Goal: Task Accomplishment & Management: Use online tool/utility

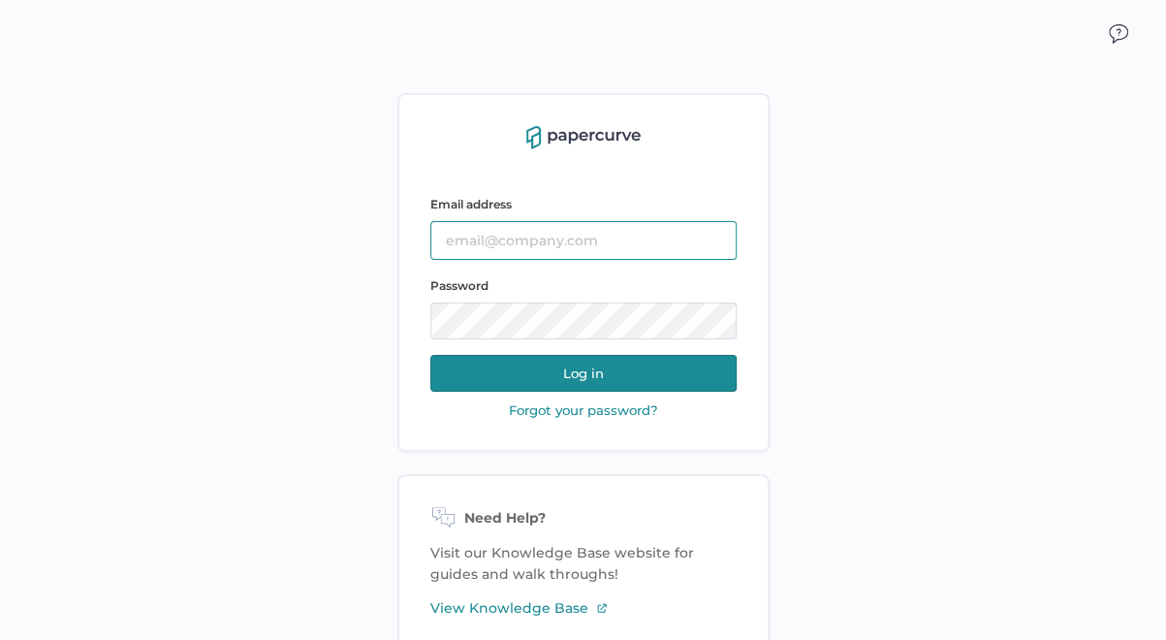
type input "[EMAIL_ADDRESS][DOMAIN_NAME]"
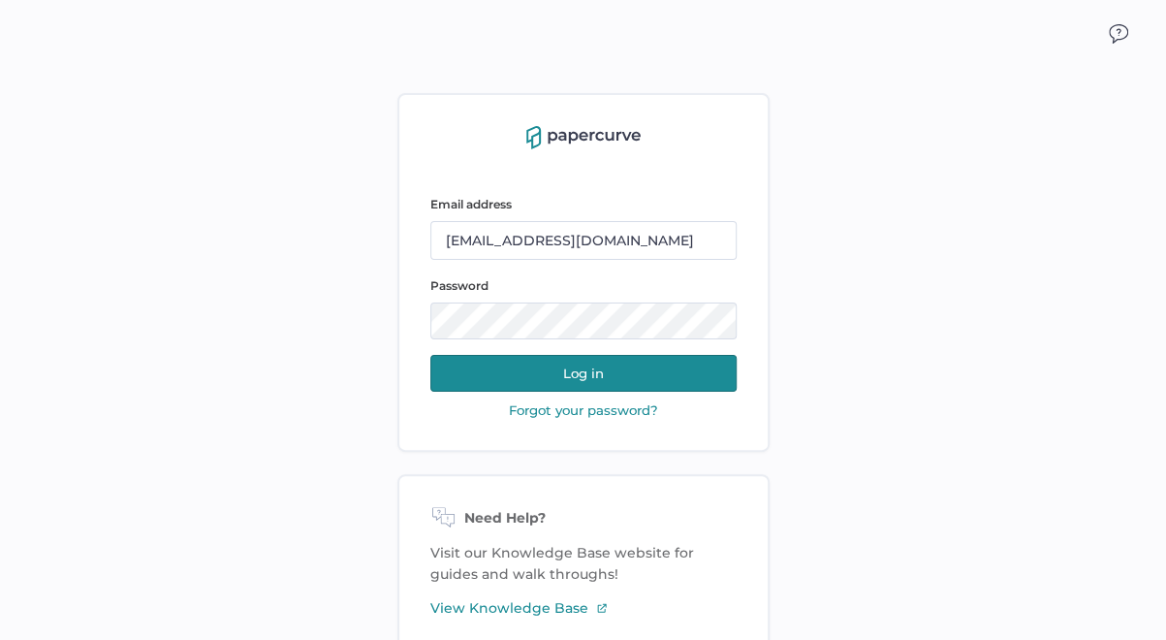
click at [584, 371] on button "Log in" at bounding box center [583, 373] width 306 height 37
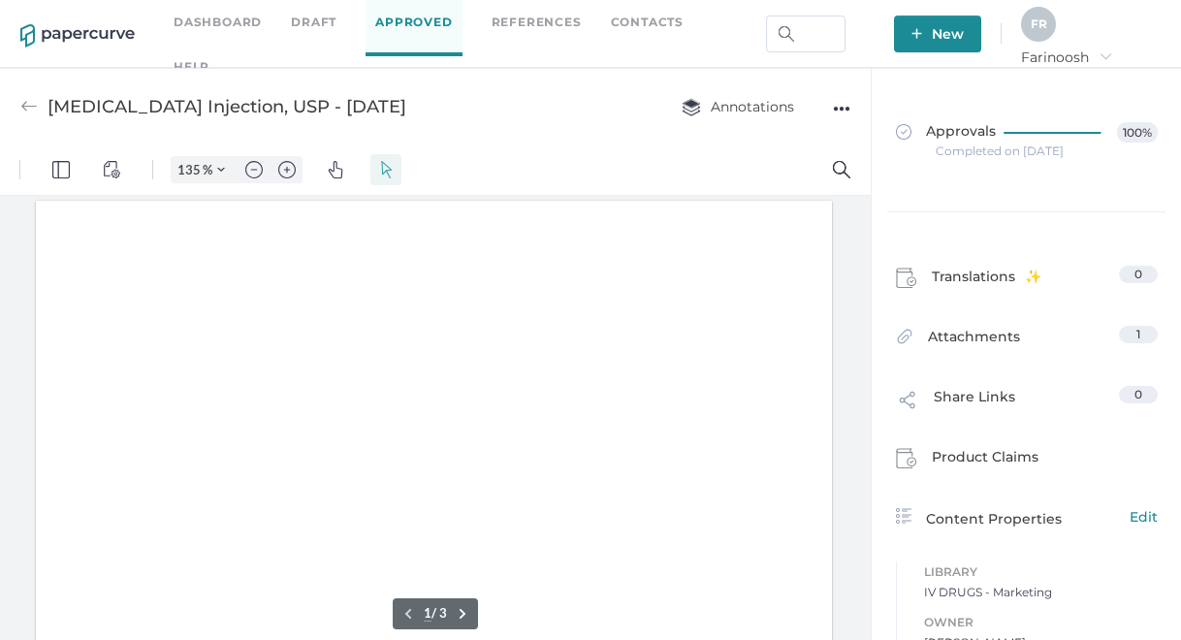
type input "135"
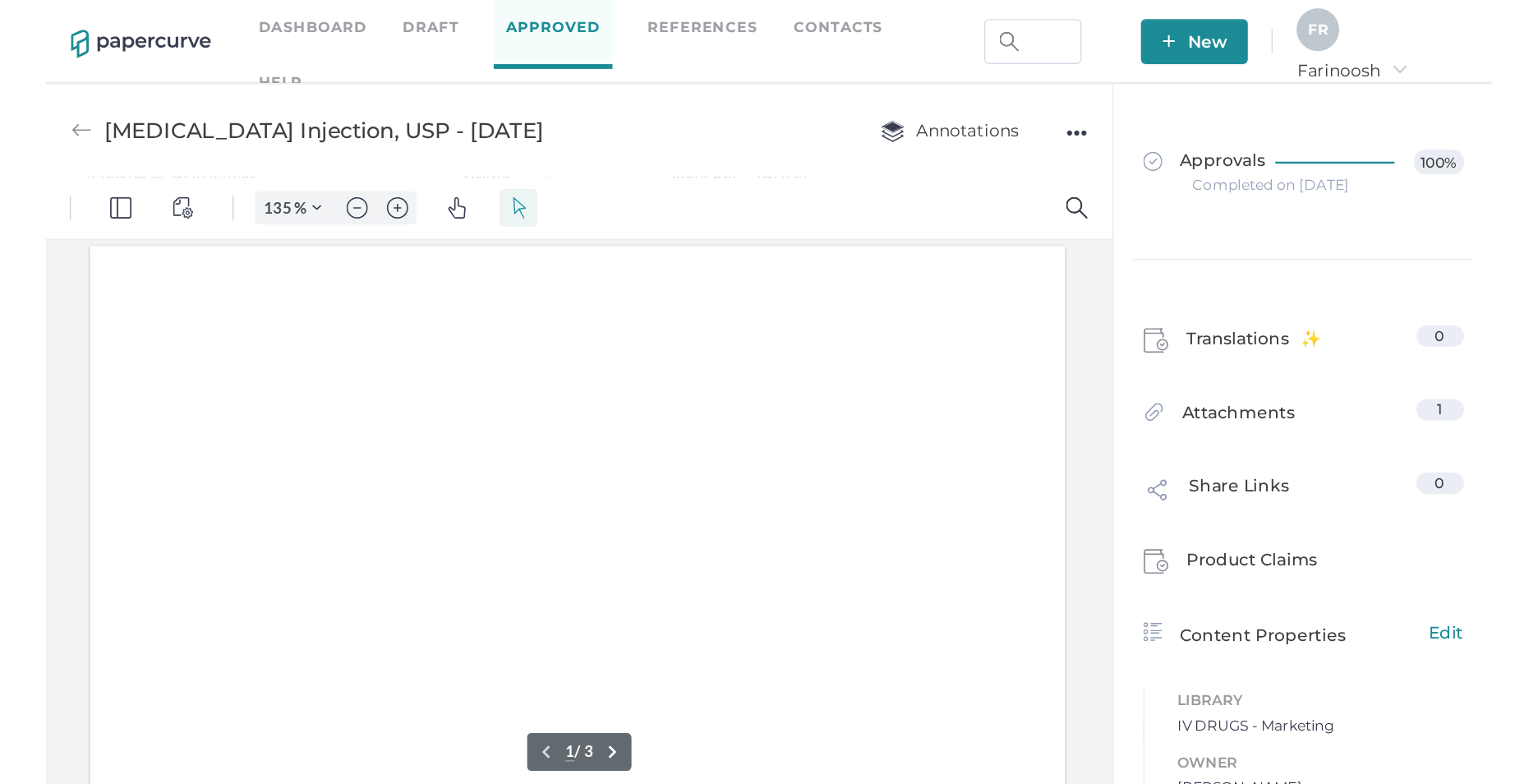
scroll to position [3, 0]
